Goal: Check status: Check status

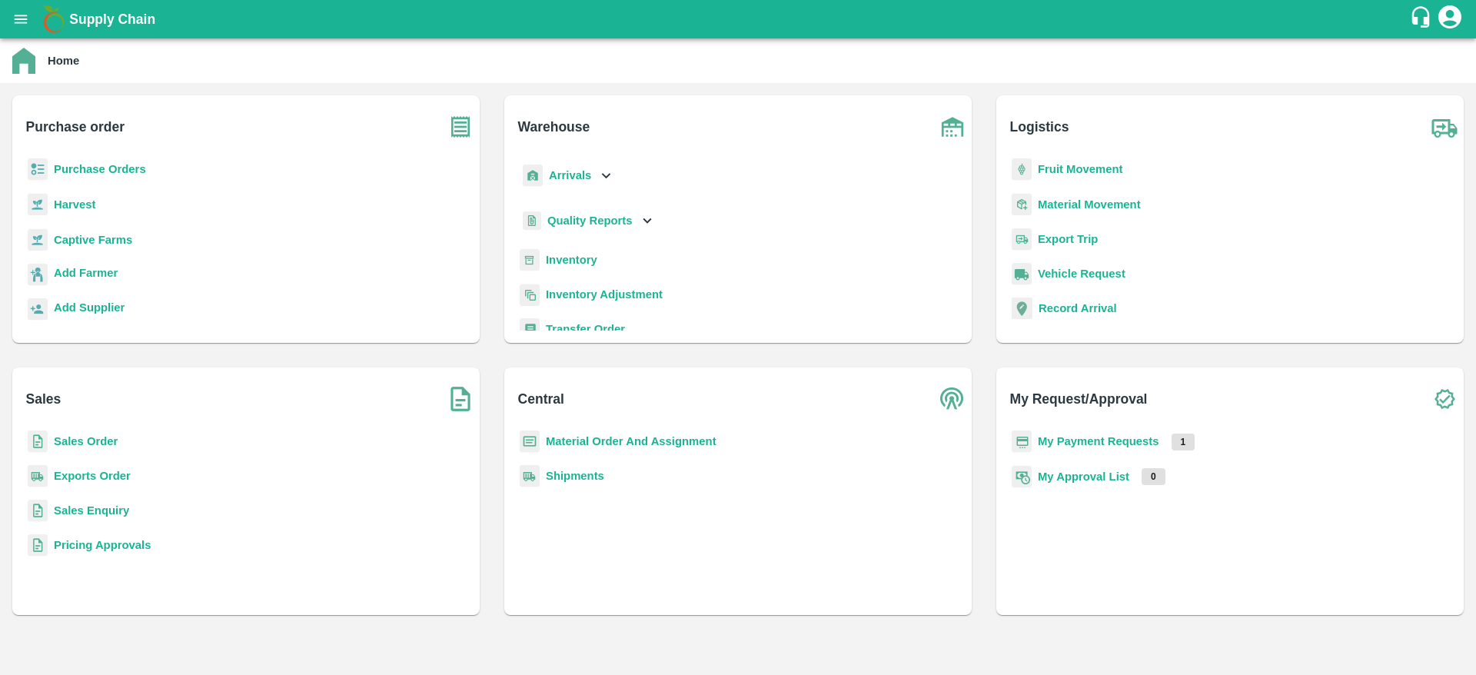
click at [1086, 441] on b "My Payment Requests" at bounding box center [1098, 441] width 121 height 12
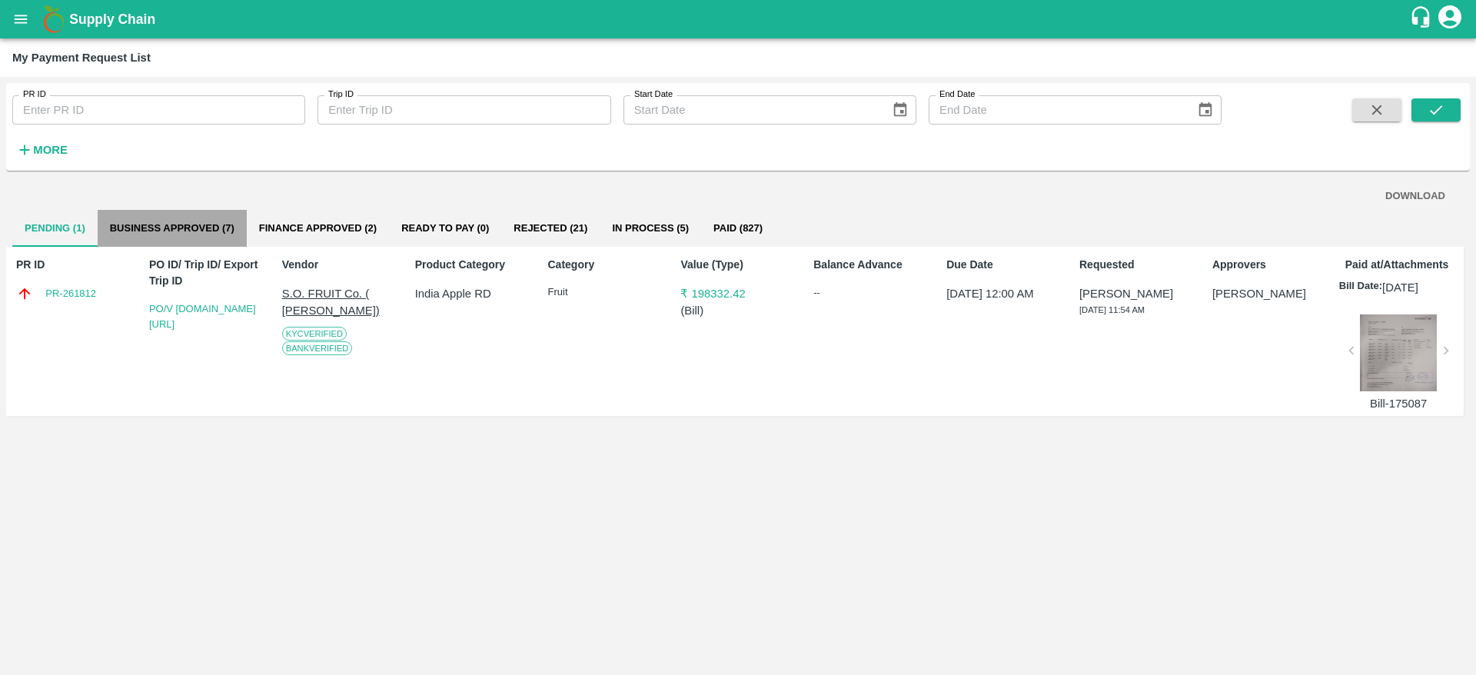
click at [162, 221] on button "Business Approved (7)" at bounding box center [172, 228] width 149 height 37
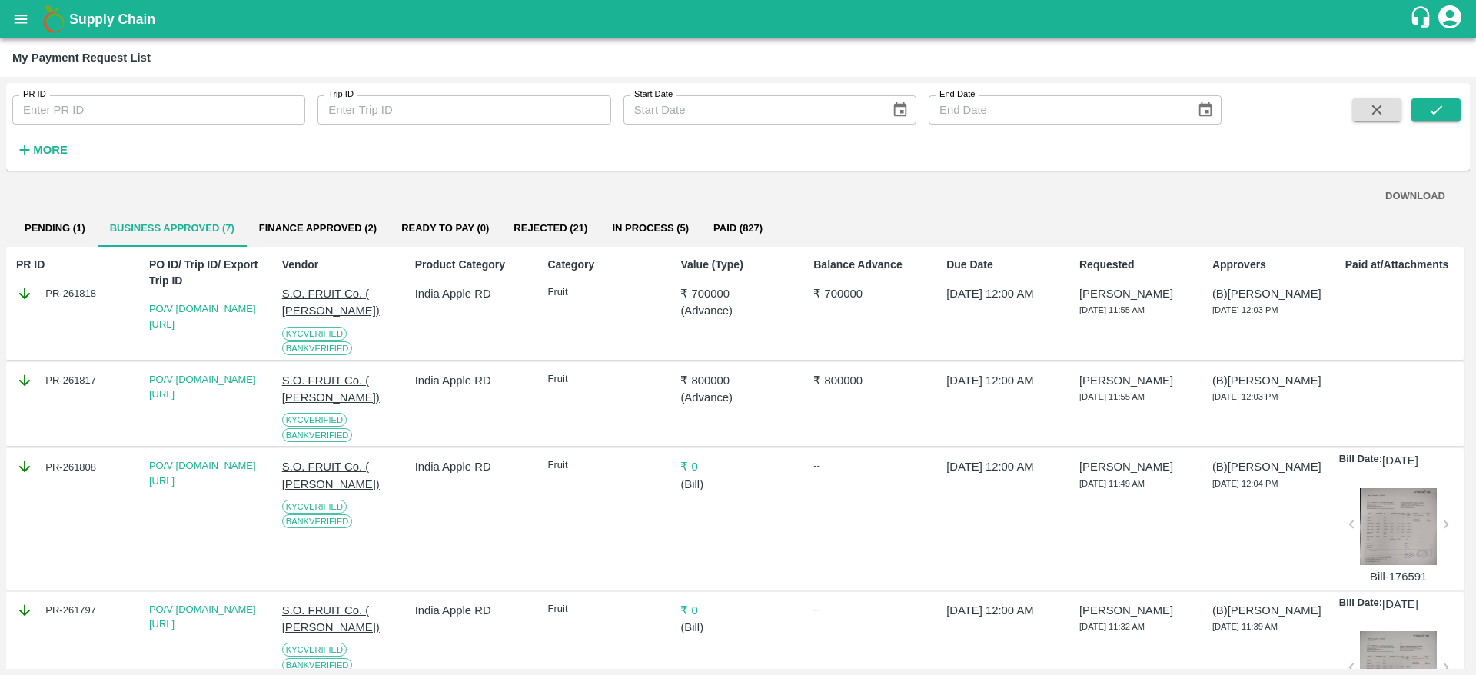
click at [304, 211] on button "Finance Approved (2)" at bounding box center [318, 228] width 142 height 37
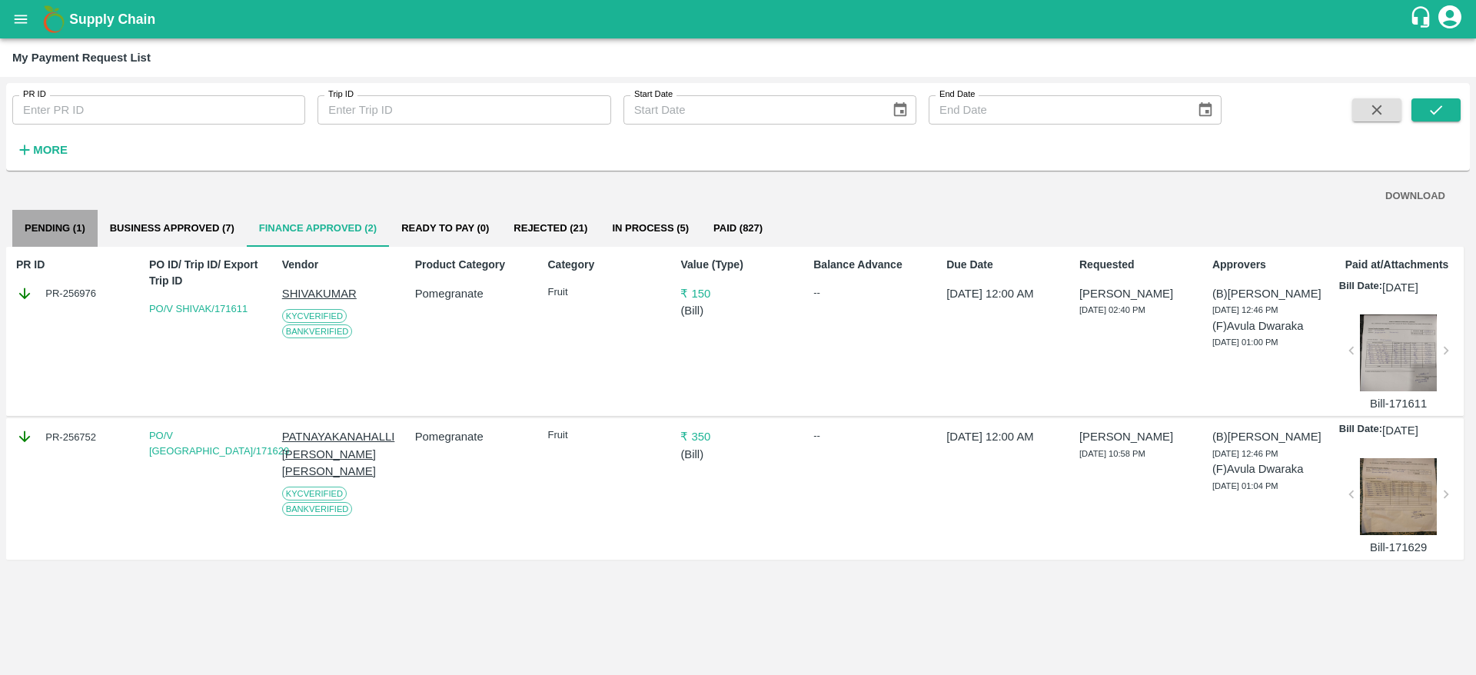
click at [44, 230] on button "Pending (1)" at bounding box center [54, 228] width 85 height 37
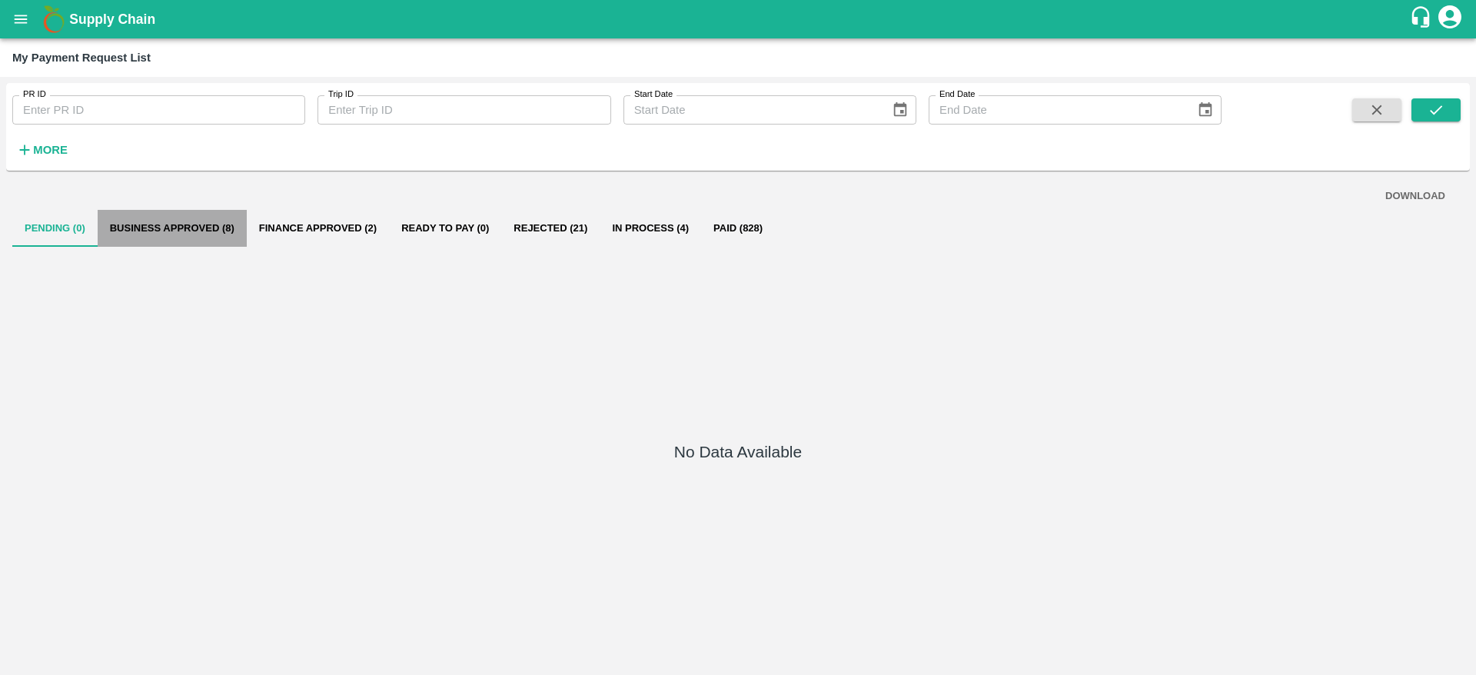
click at [177, 221] on button "Business Approved (8)" at bounding box center [172, 228] width 149 height 37
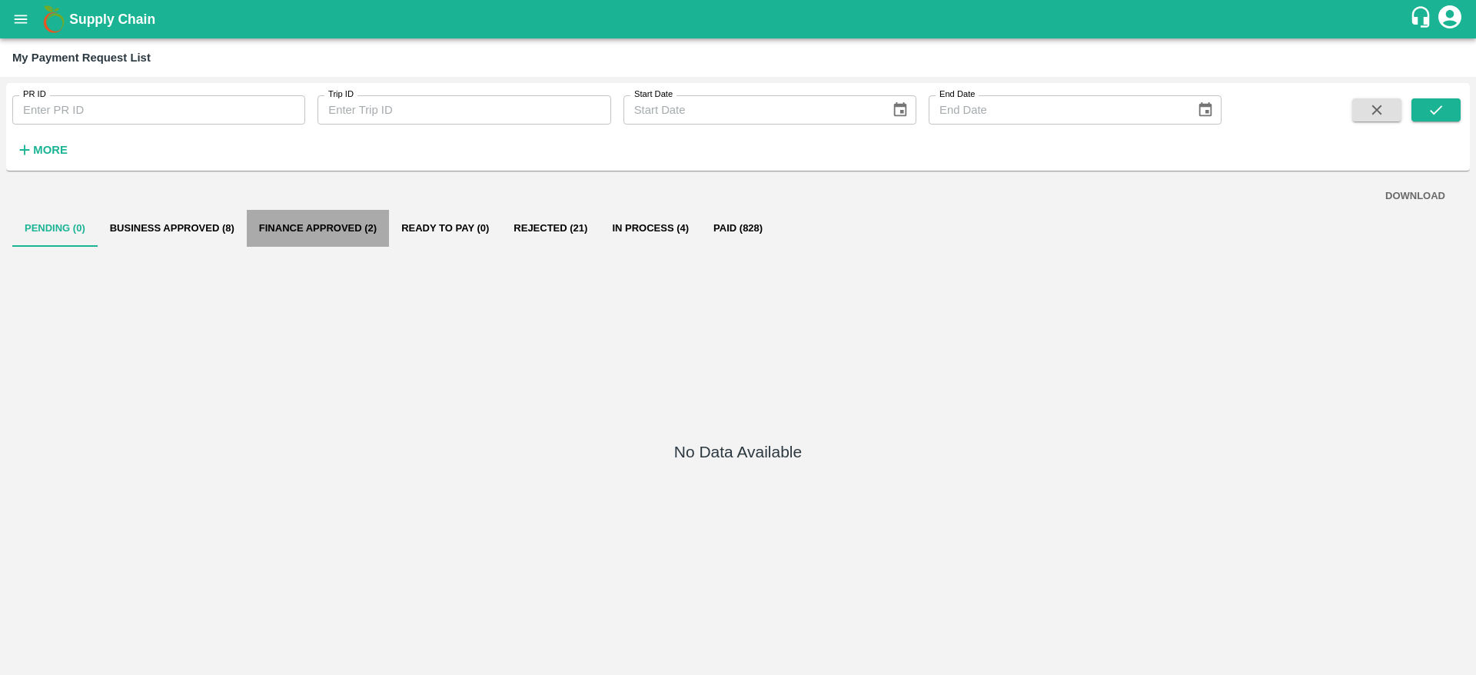
click at [321, 228] on button "Finance Approved (2)" at bounding box center [318, 228] width 142 height 37
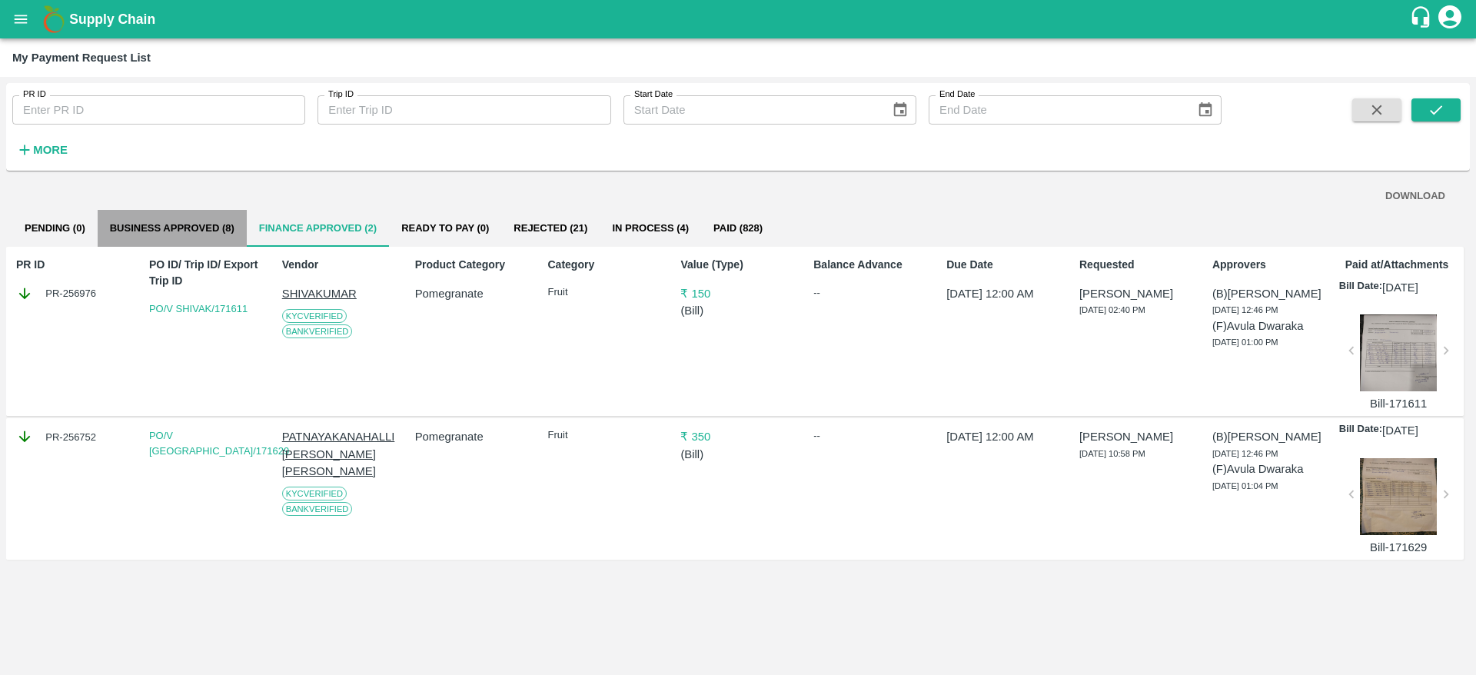
click at [195, 235] on button "Business Approved (8)" at bounding box center [172, 228] width 149 height 37
